Goal: Task Accomplishment & Management: Manage account settings

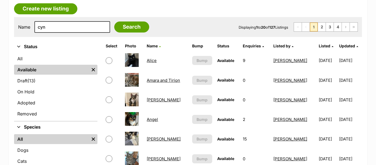
scroll to position [144, 0]
type input "cyndi"
click at [114, 21] on input "Search" at bounding box center [131, 26] width 35 height 11
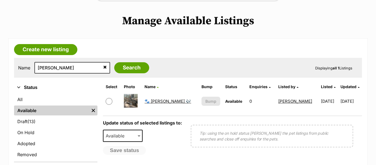
scroll to position [103, 0]
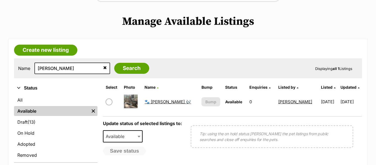
click at [110, 103] on input "checkbox" at bounding box center [109, 102] width 7 height 7
checkbox input "true"
click at [123, 138] on span "Available" at bounding box center [117, 137] width 26 height 8
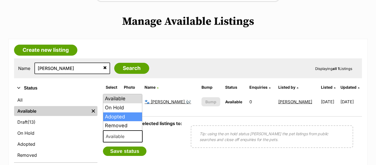
select select "rehomed"
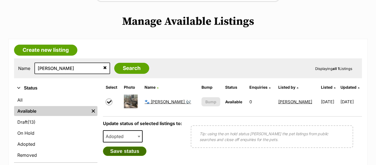
click at [125, 154] on button "Save status" at bounding box center [125, 151] width 44 height 9
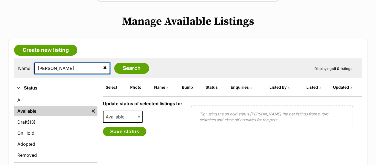
click at [66, 71] on input "cyndi" at bounding box center [72, 69] width 76 height 12
type input "pickles"
click at [114, 63] on input "Search" at bounding box center [131, 68] width 35 height 11
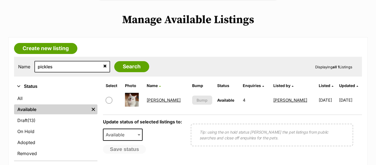
scroll to position [111, 0]
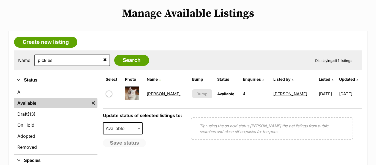
click at [109, 94] on input "checkbox" at bounding box center [109, 94] width 7 height 7
checkbox input "true"
click at [123, 132] on span "Available" at bounding box center [123, 128] width 40 height 12
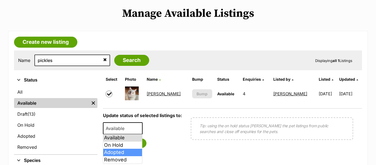
select select "rehomed"
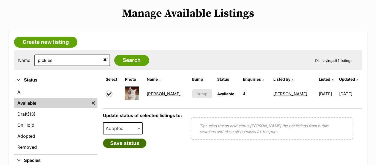
click at [120, 145] on button "Save status" at bounding box center [125, 143] width 44 height 9
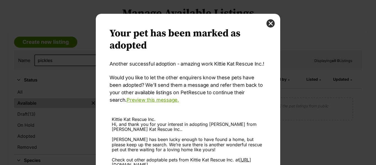
scroll to position [0, 0]
click at [271, 22] on button "close" at bounding box center [271, 23] width 8 height 8
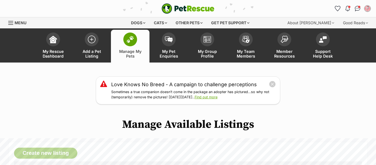
scroll to position [111, 0]
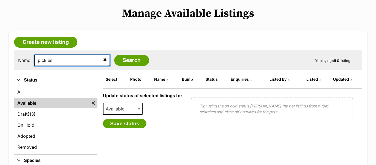
click at [57, 60] on input "pickles" at bounding box center [72, 61] width 76 height 12
type input "jack"
click at [114, 55] on input "Search" at bounding box center [131, 60] width 35 height 11
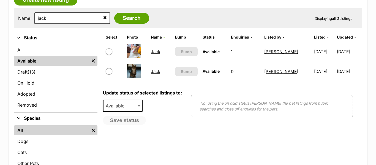
scroll to position [154, 0]
